Goal: Information Seeking & Learning: Check status

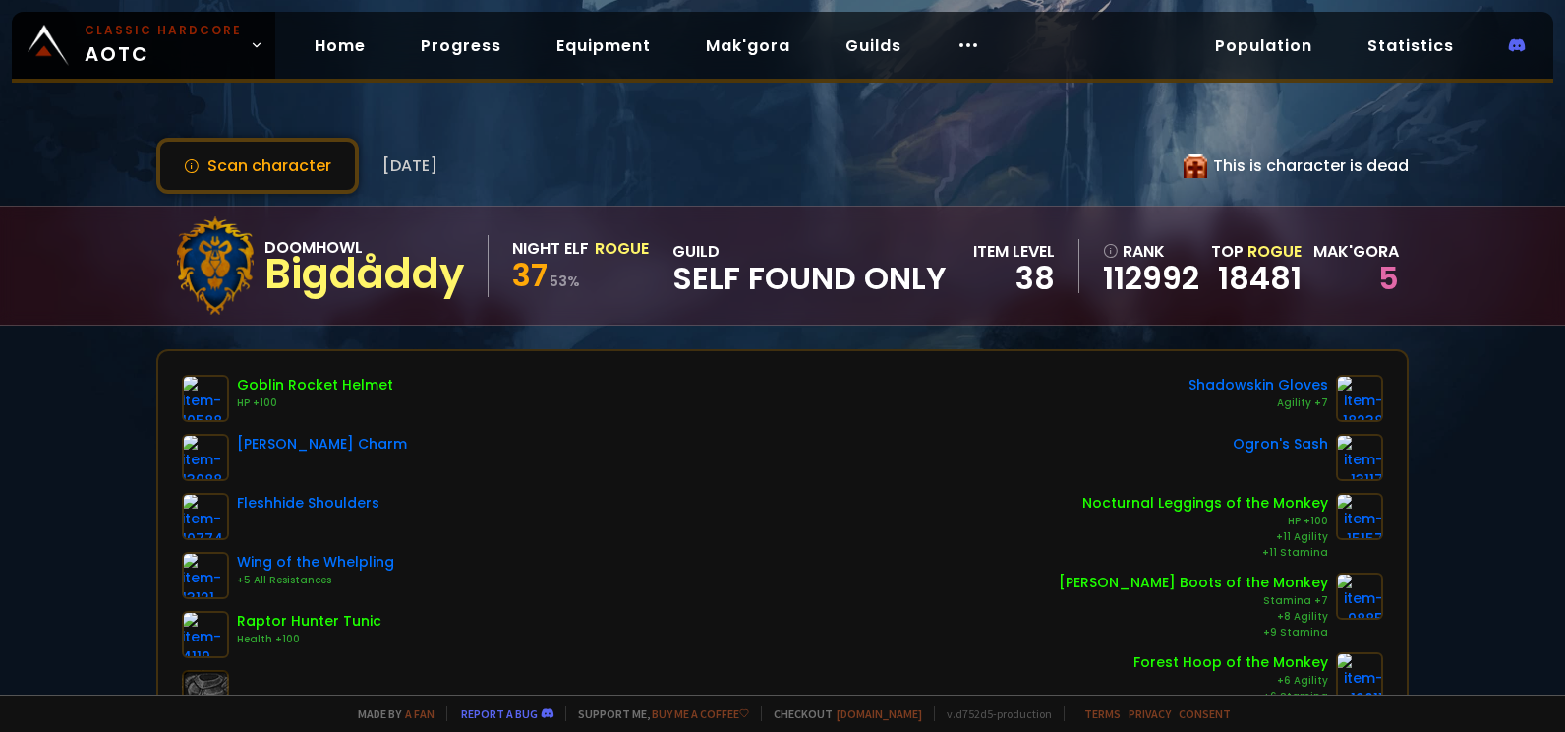
click at [944, 159] on div "Scan character [DATE] This is character is dead" at bounding box center [782, 166] width 1253 height 56
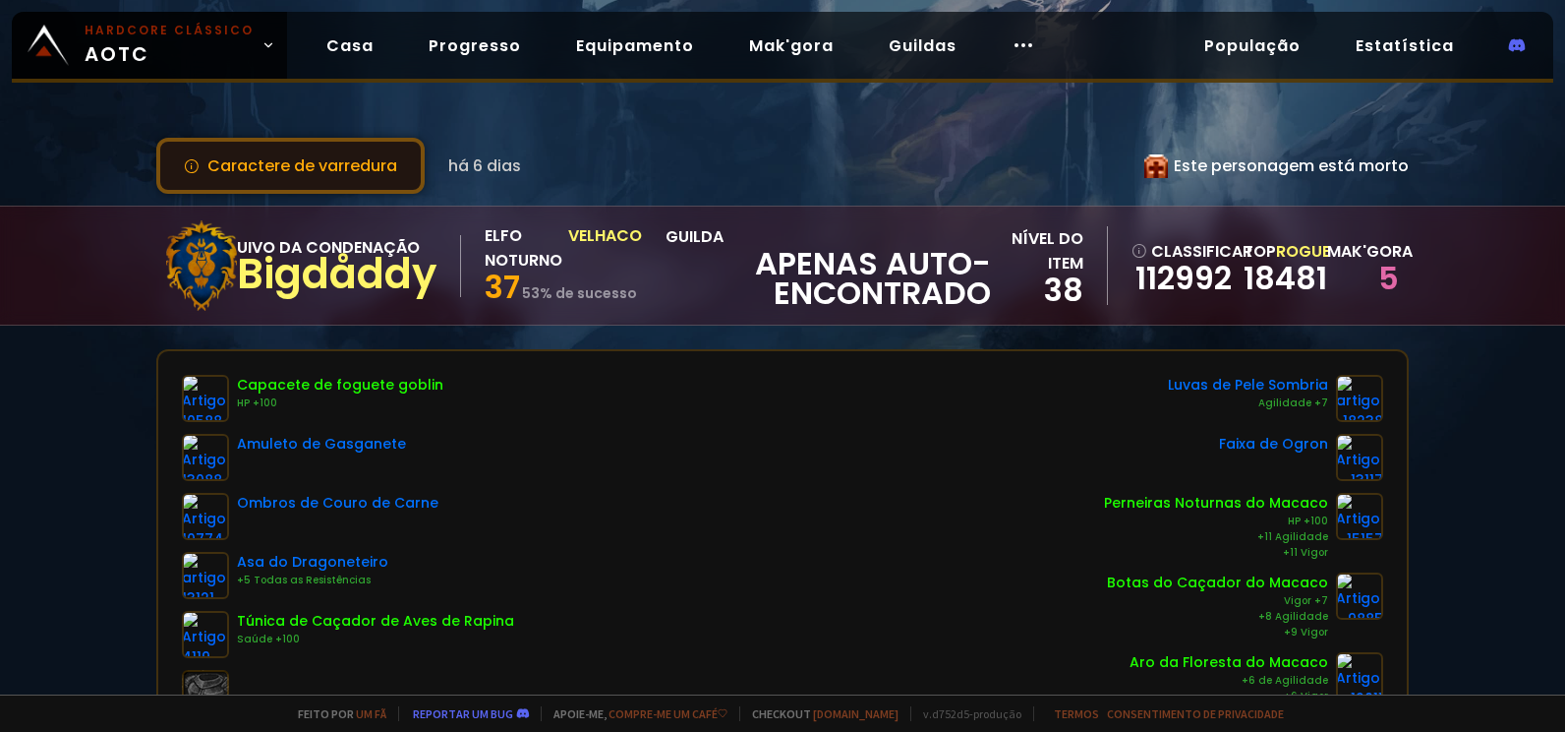
click at [363, 171] on font "Caractere de varredura" at bounding box center [302, 165] width 190 height 25
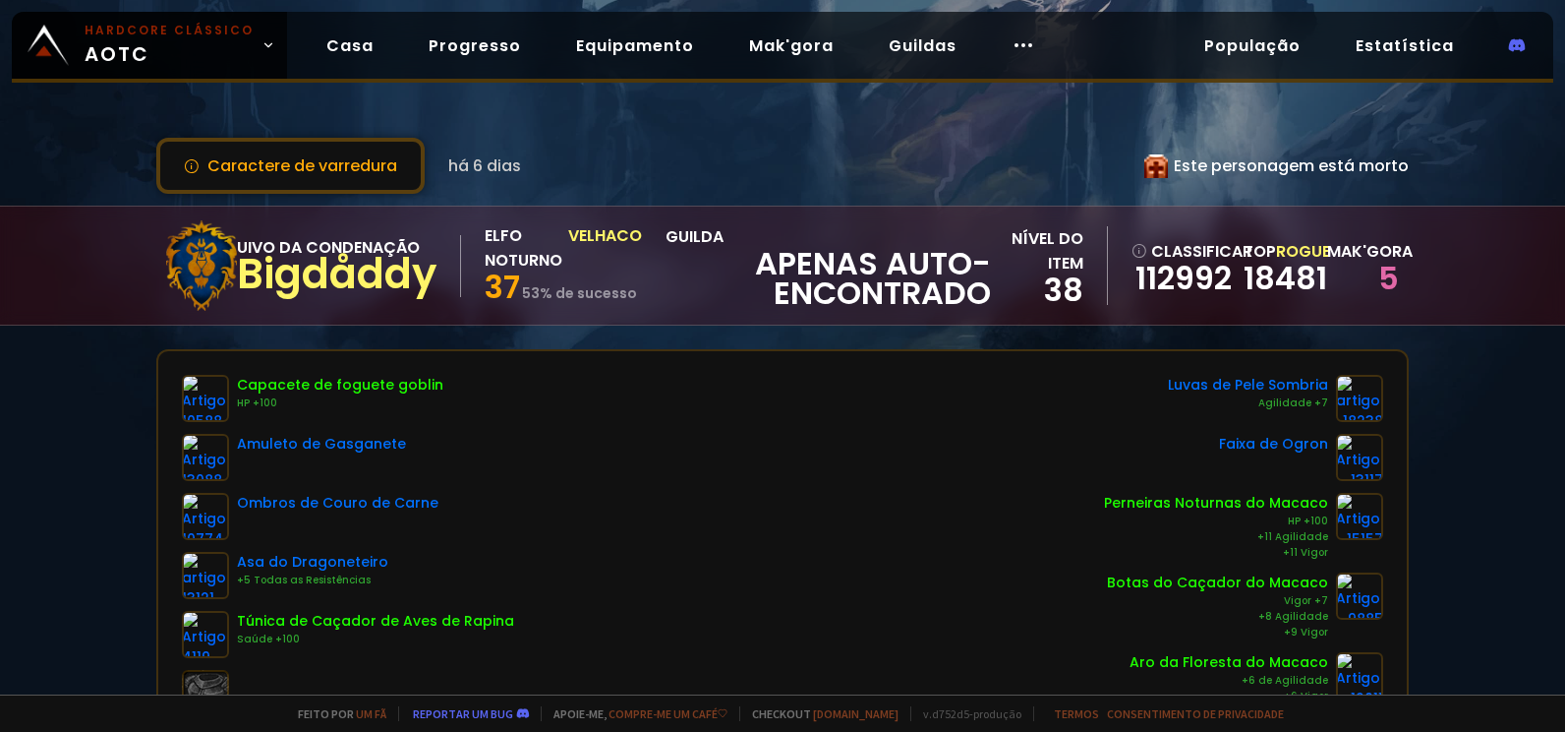
click at [287, 56] on div "Casa Progresso Equipamento Mak'gora Guildas" at bounding box center [681, 46] width 788 height 64
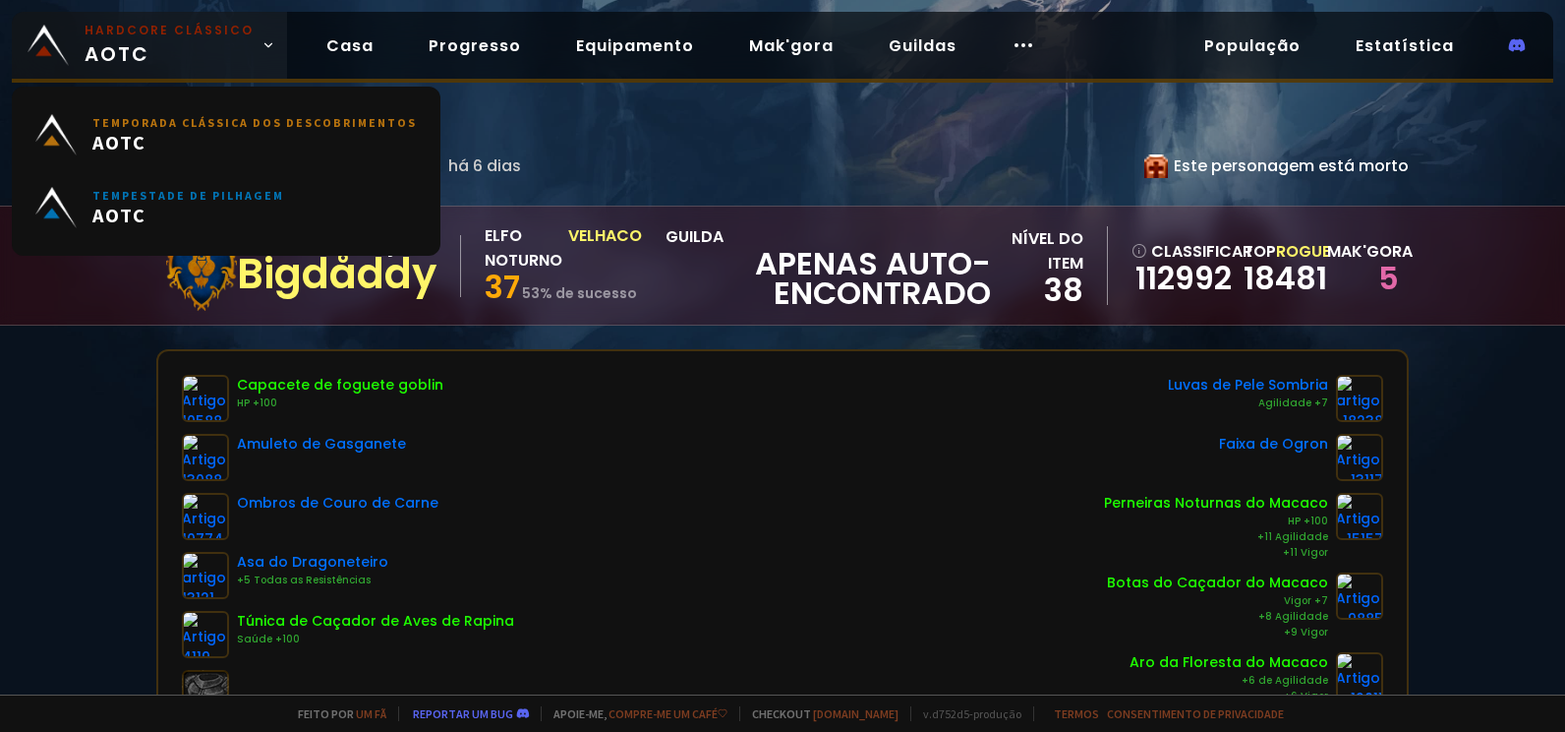
click at [272, 53] on link "Hardcore Clássico AOTC" at bounding box center [149, 45] width 275 height 67
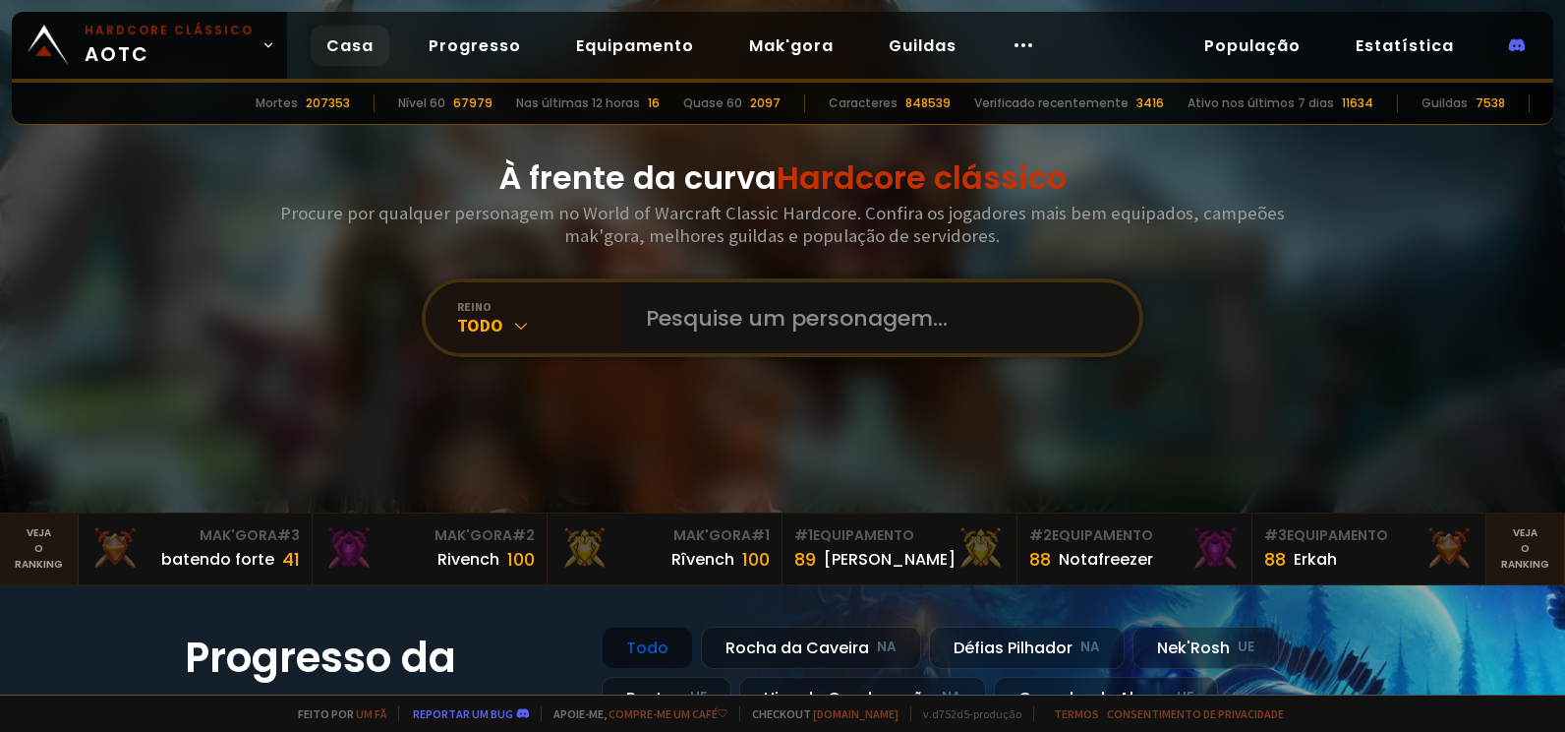
click at [766, 303] on input "text" at bounding box center [875, 317] width 483 height 71
click at [783, 325] on input "text" at bounding box center [875, 317] width 483 height 71
paste input "vizzane"
type input "vizzane"
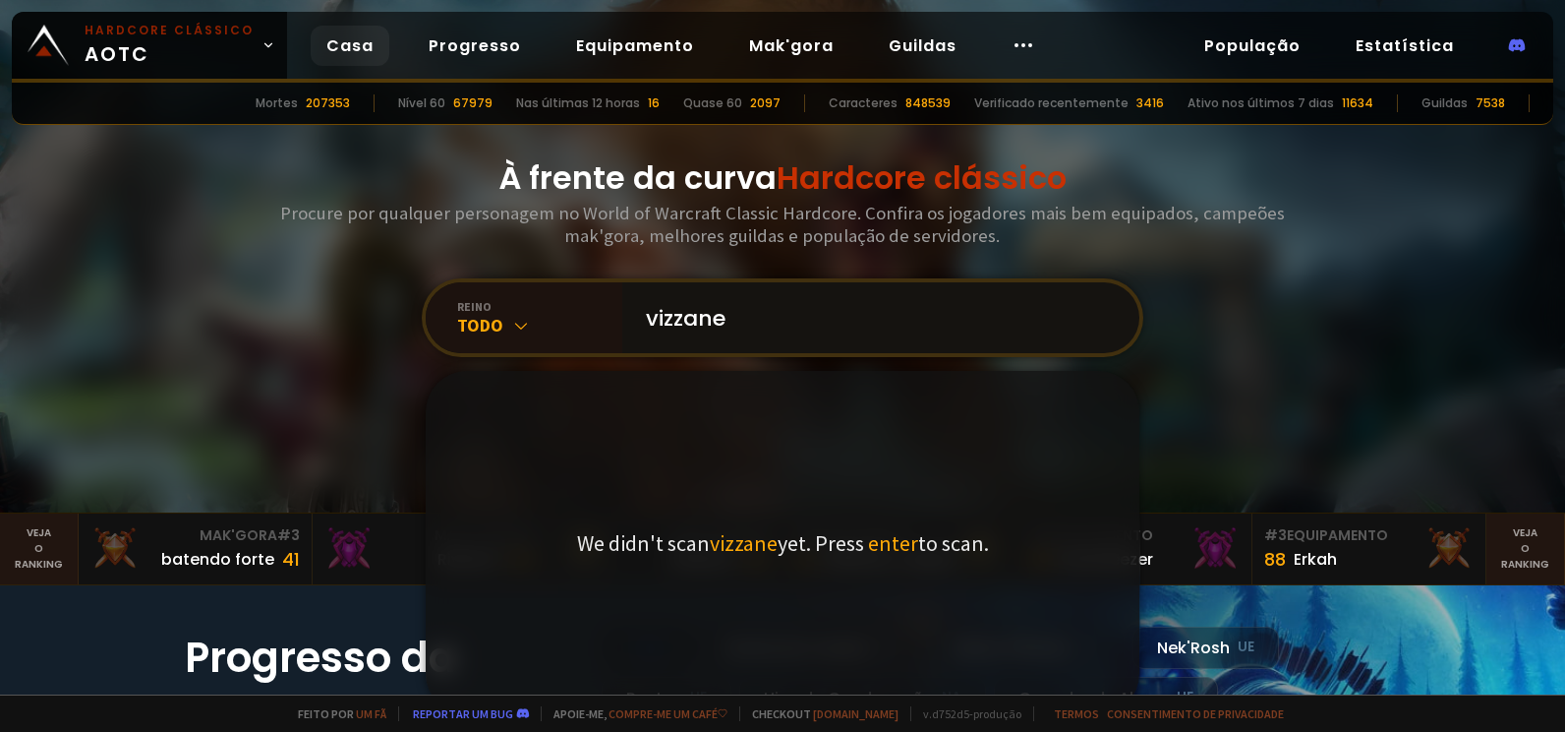
click at [785, 309] on input "vizzane" at bounding box center [875, 317] width 483 height 71
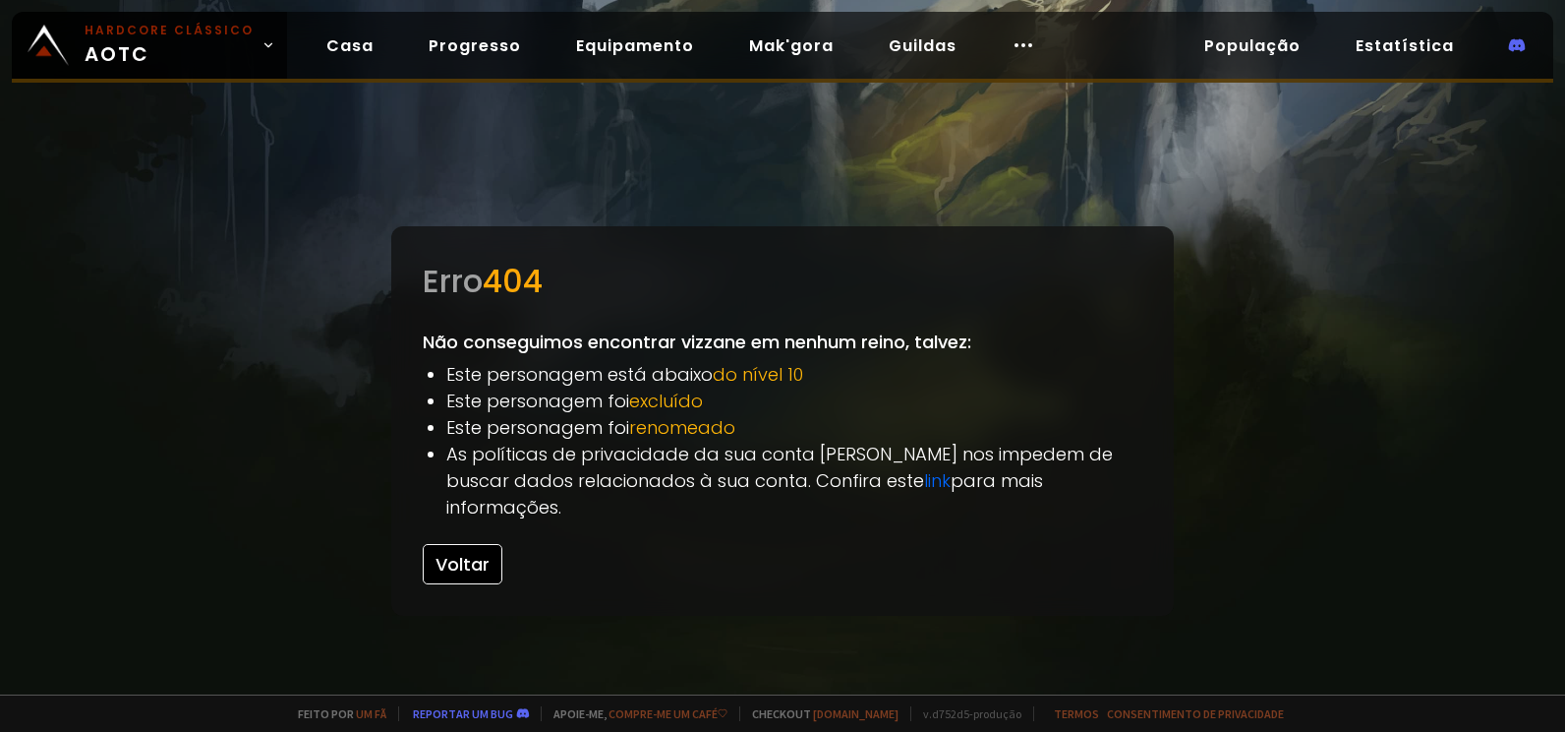
click at [462, 544] on button "Voltar" at bounding box center [463, 564] width 80 height 40
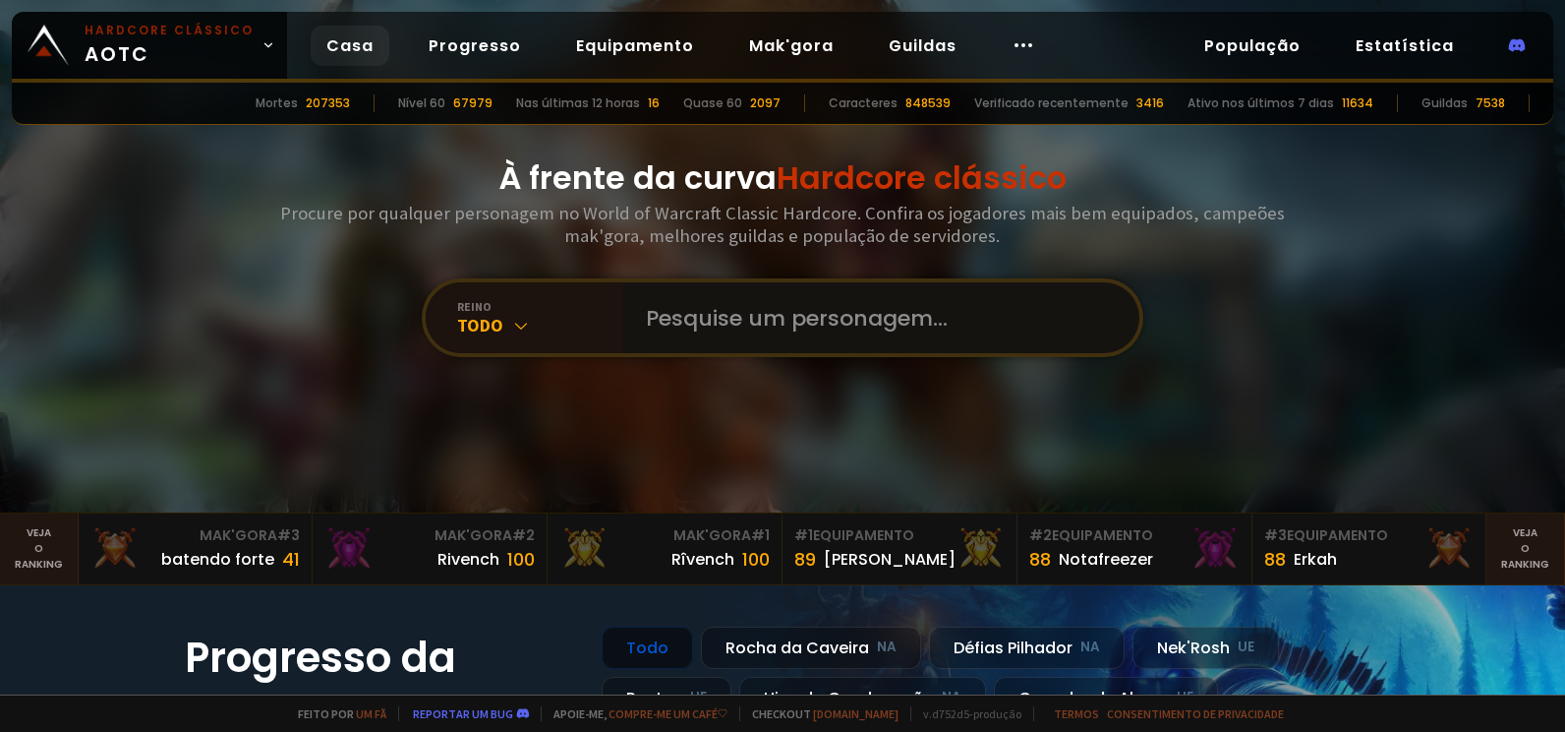
click at [717, 311] on input "text" at bounding box center [875, 317] width 483 height 71
paste input "vizzane"
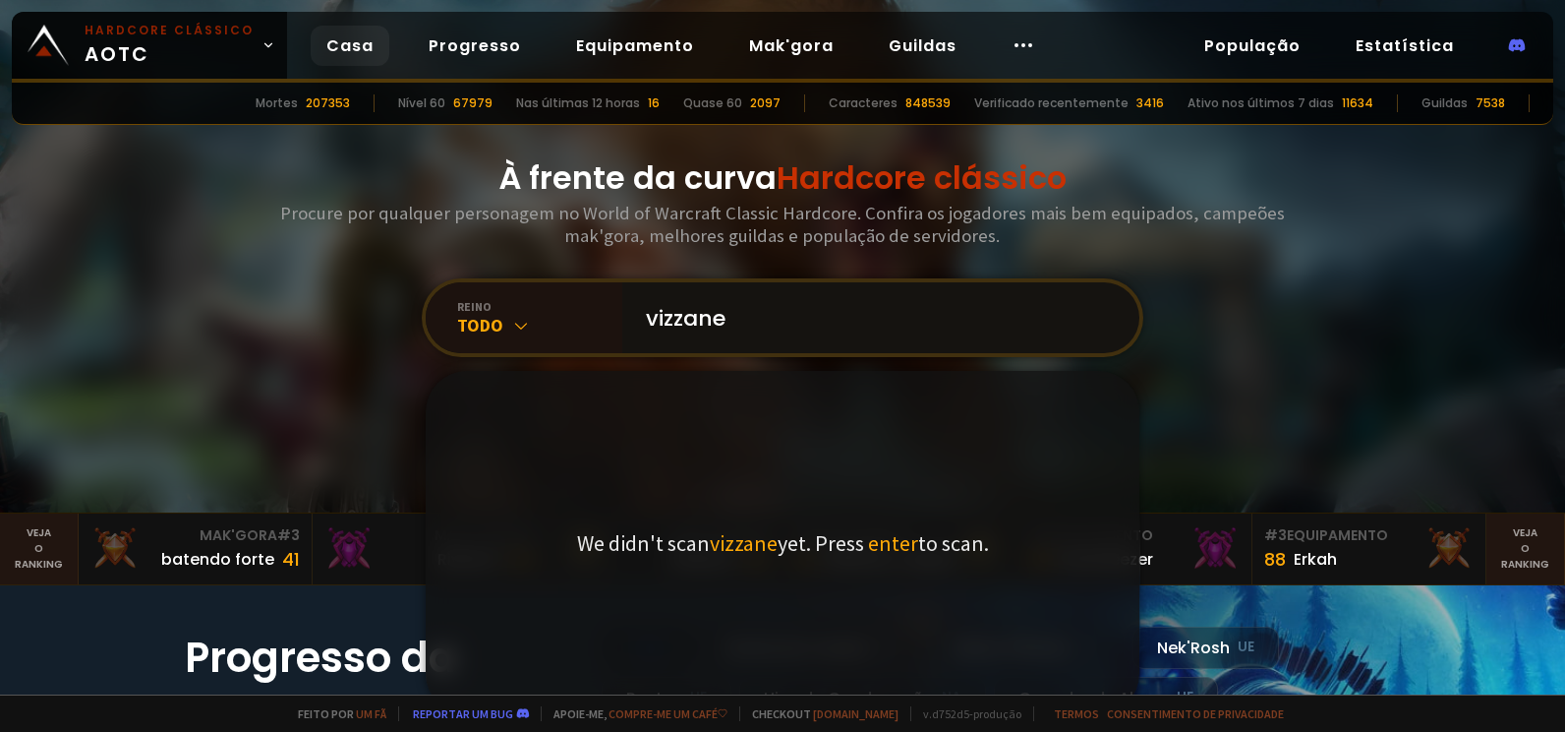
type input "vizzane"
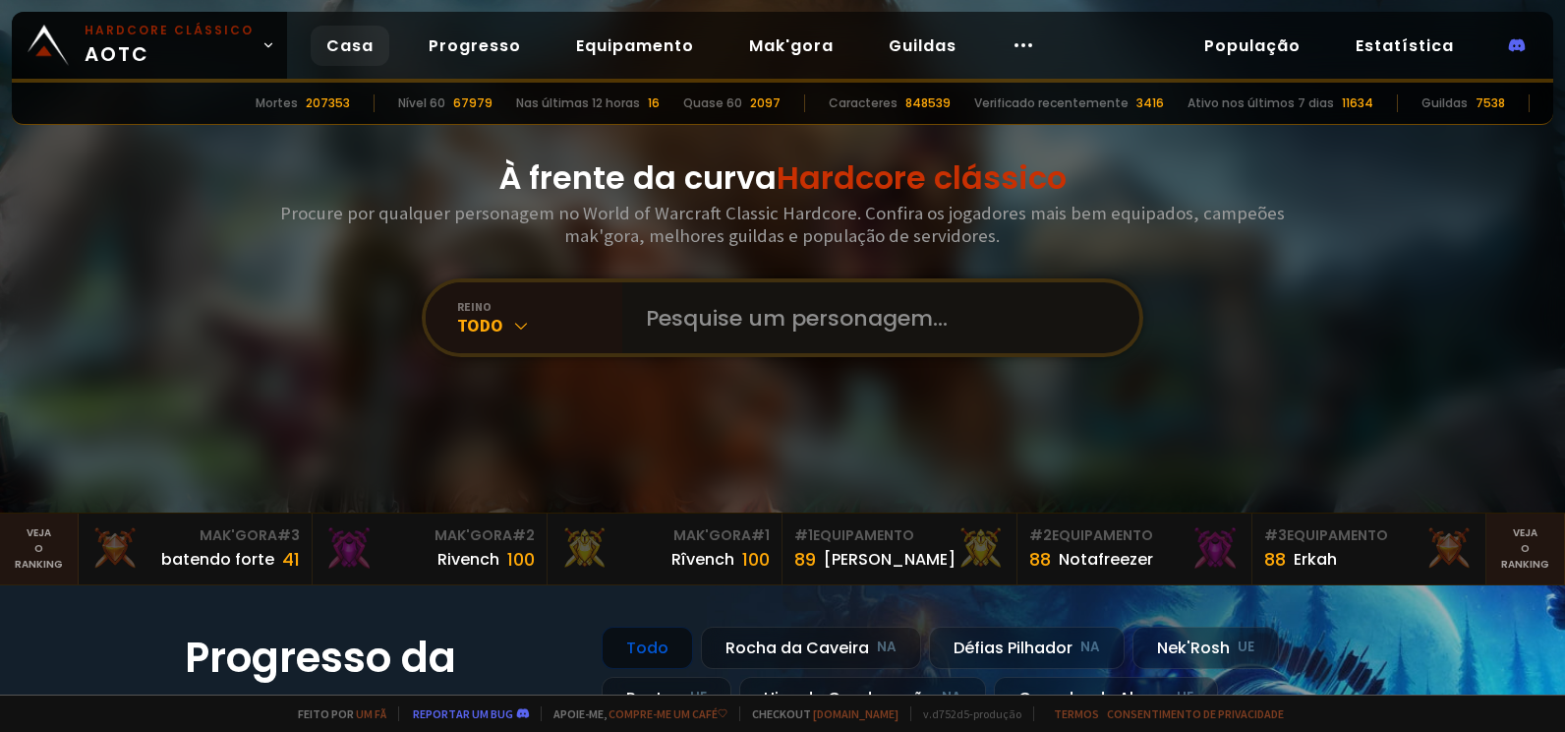
click at [696, 313] on input "text" at bounding box center [875, 317] width 483 height 71
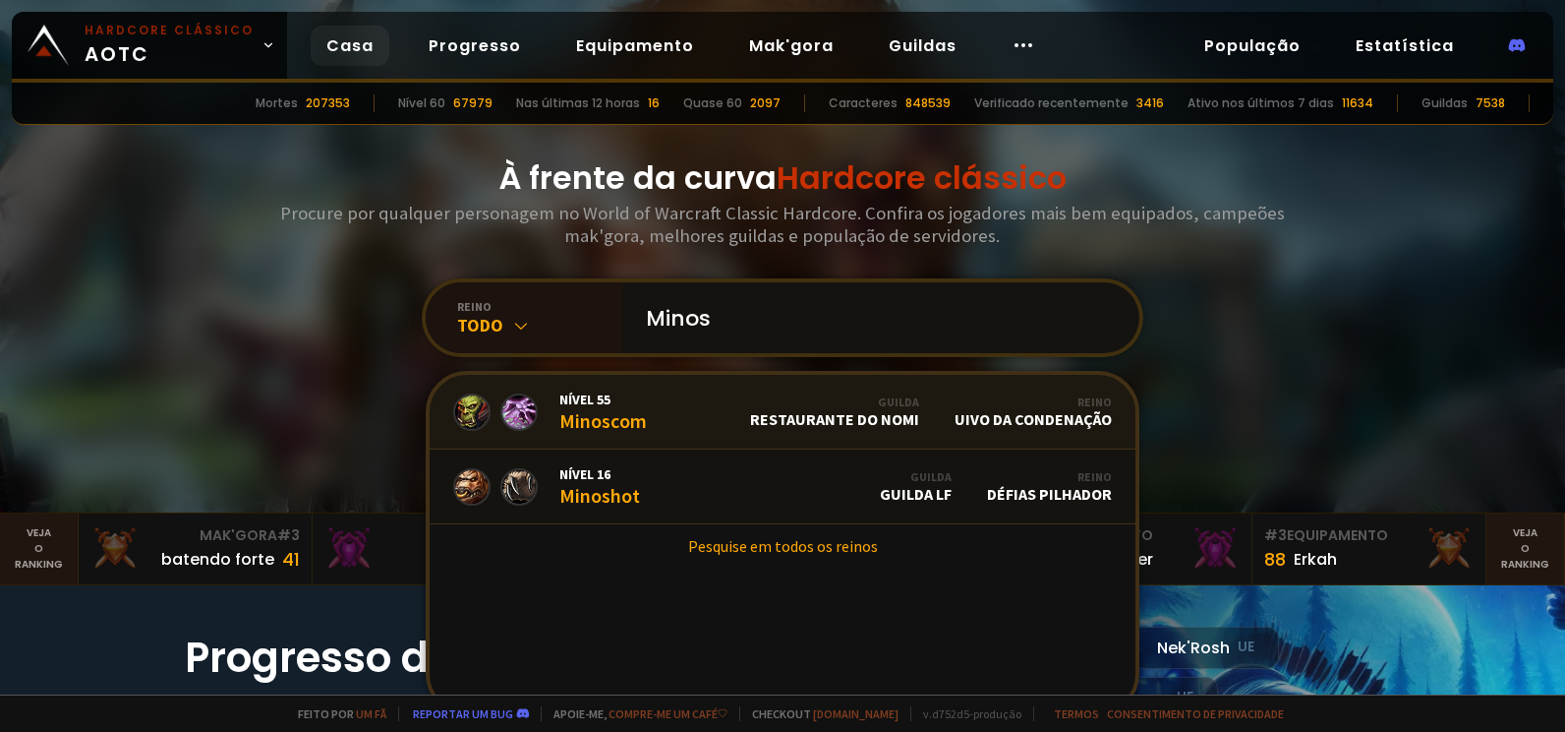
type input "Minos"
click at [686, 416] on link "Nível 55 Minoscom Guilda Restaurante do Nomi Reino Uivo da Condenação" at bounding box center [783, 412] width 707 height 75
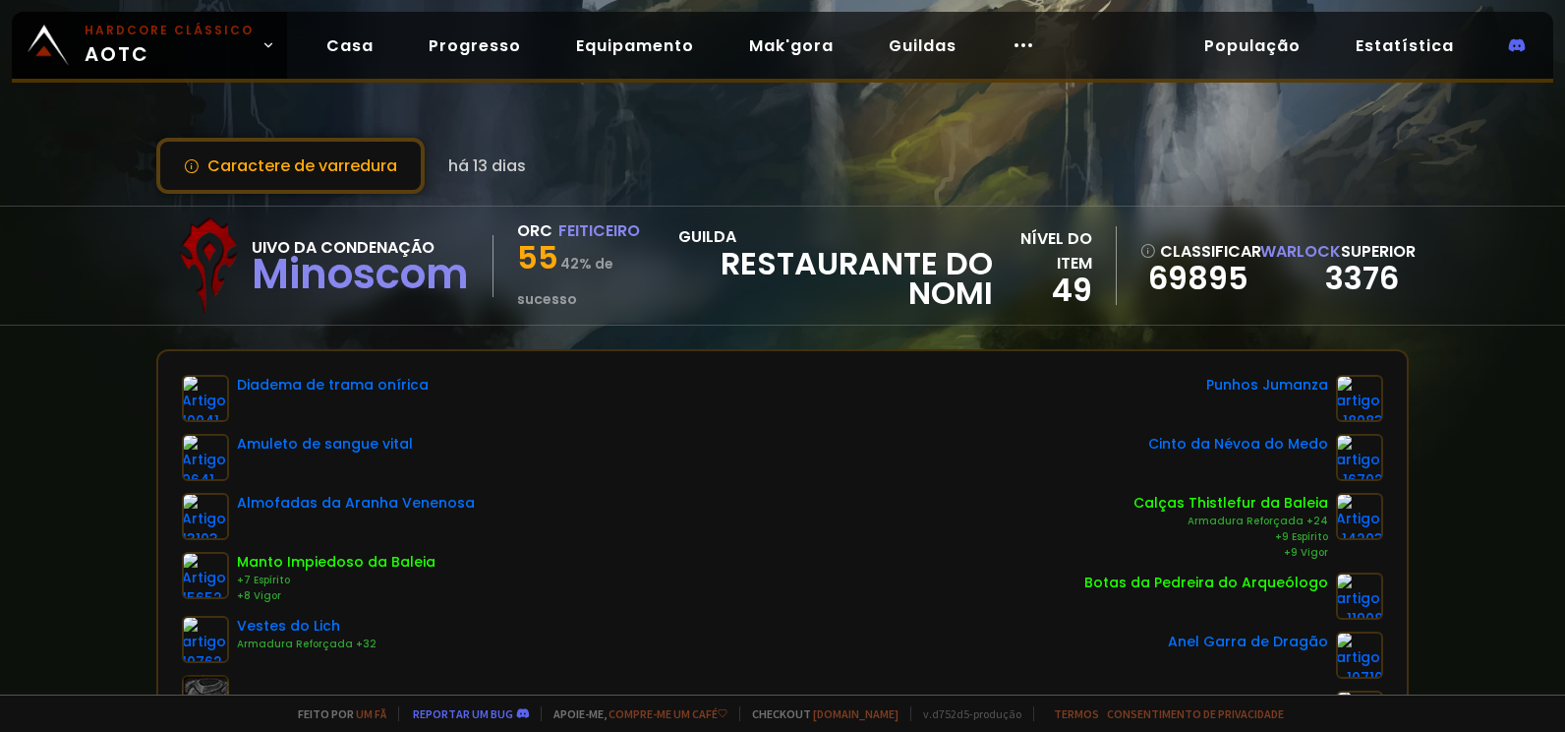
click at [1349, 255] on div "Warlock superior" at bounding box center [1329, 251] width 139 height 25
click at [217, 393] on img at bounding box center [205, 398] width 47 height 47
